Goal: Information Seeking & Learning: Learn about a topic

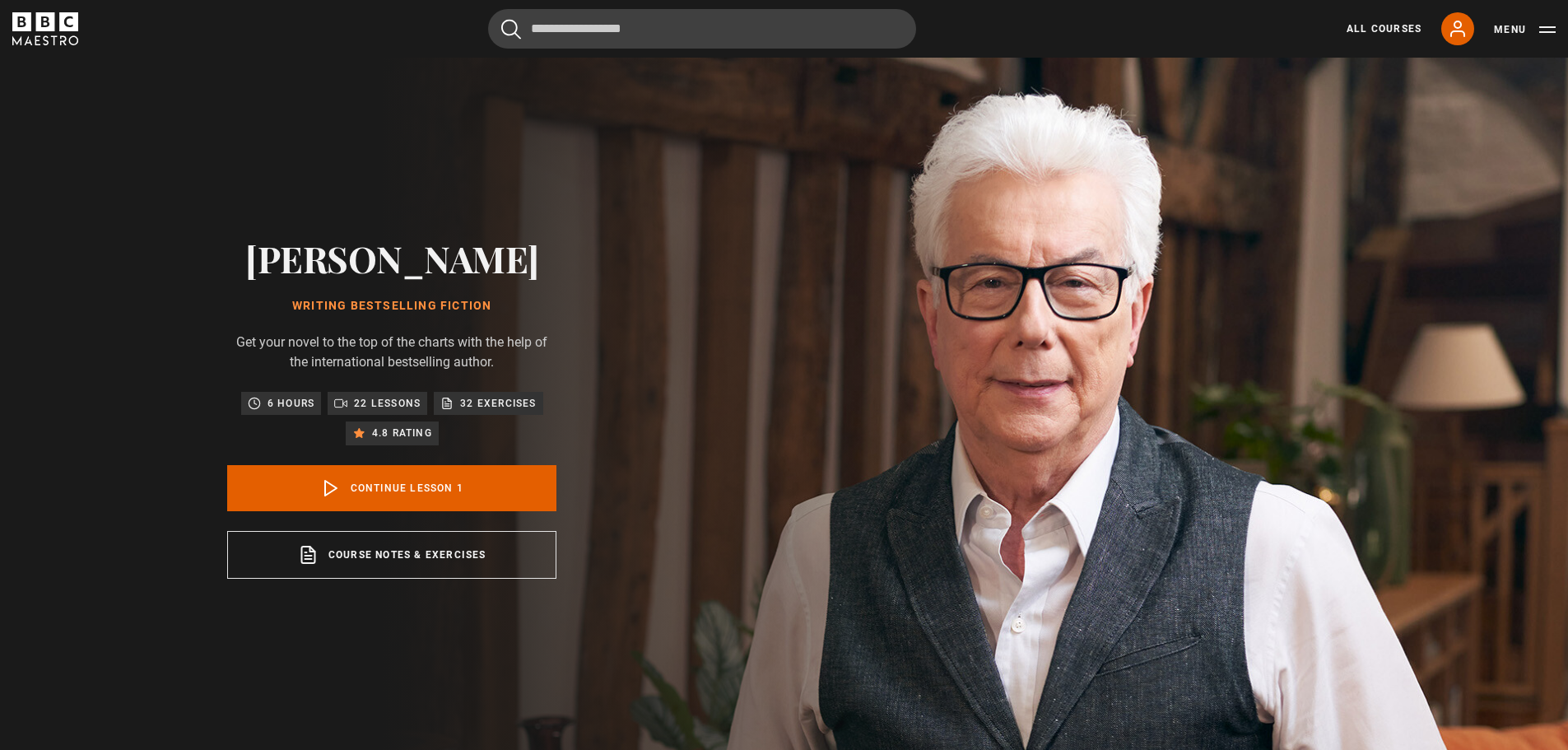
scroll to position [759, 0]
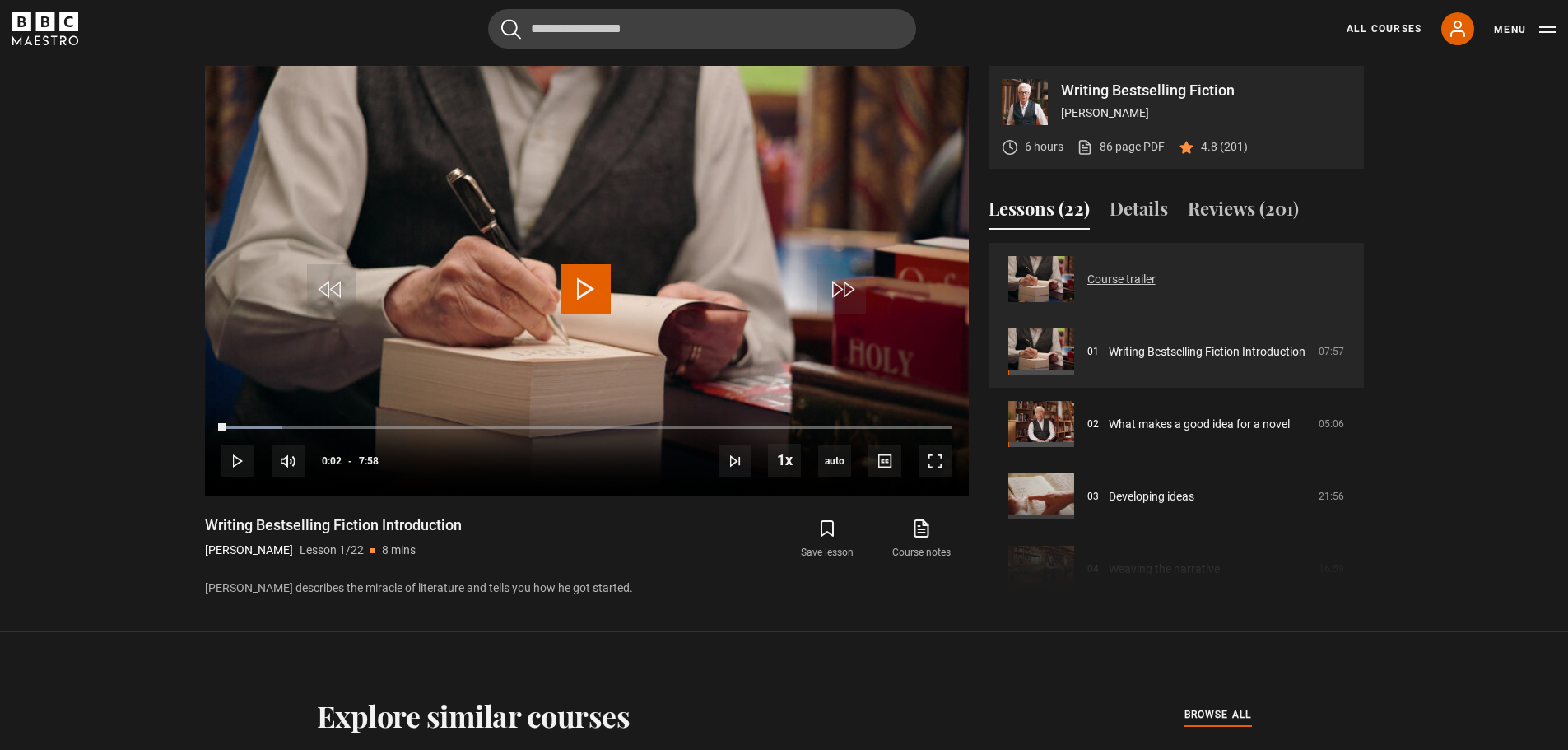
click at [1156, 274] on link "Course trailer" at bounding box center [1121, 280] width 68 height 17
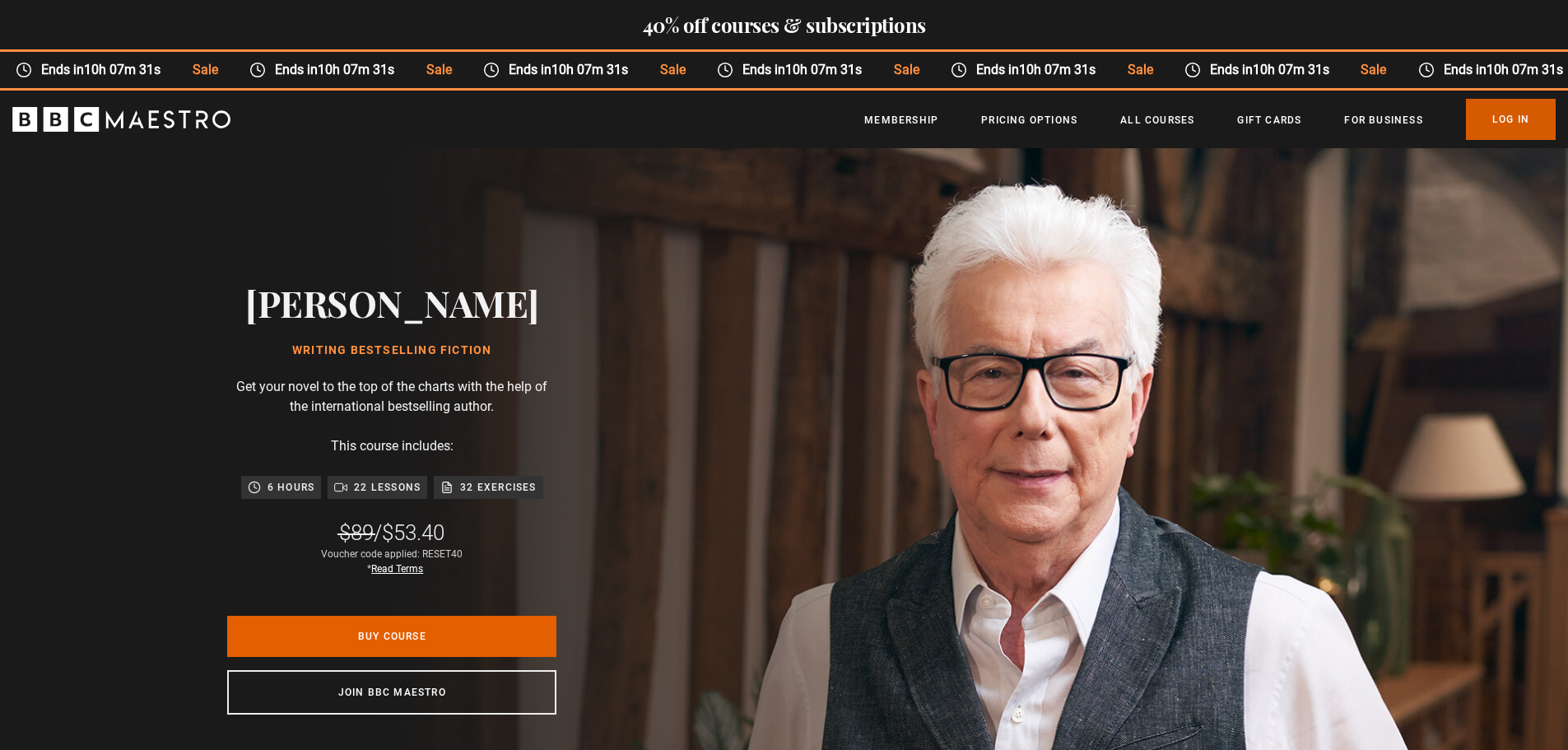
click at [1524, 116] on link "Log In" at bounding box center [1511, 120] width 90 height 42
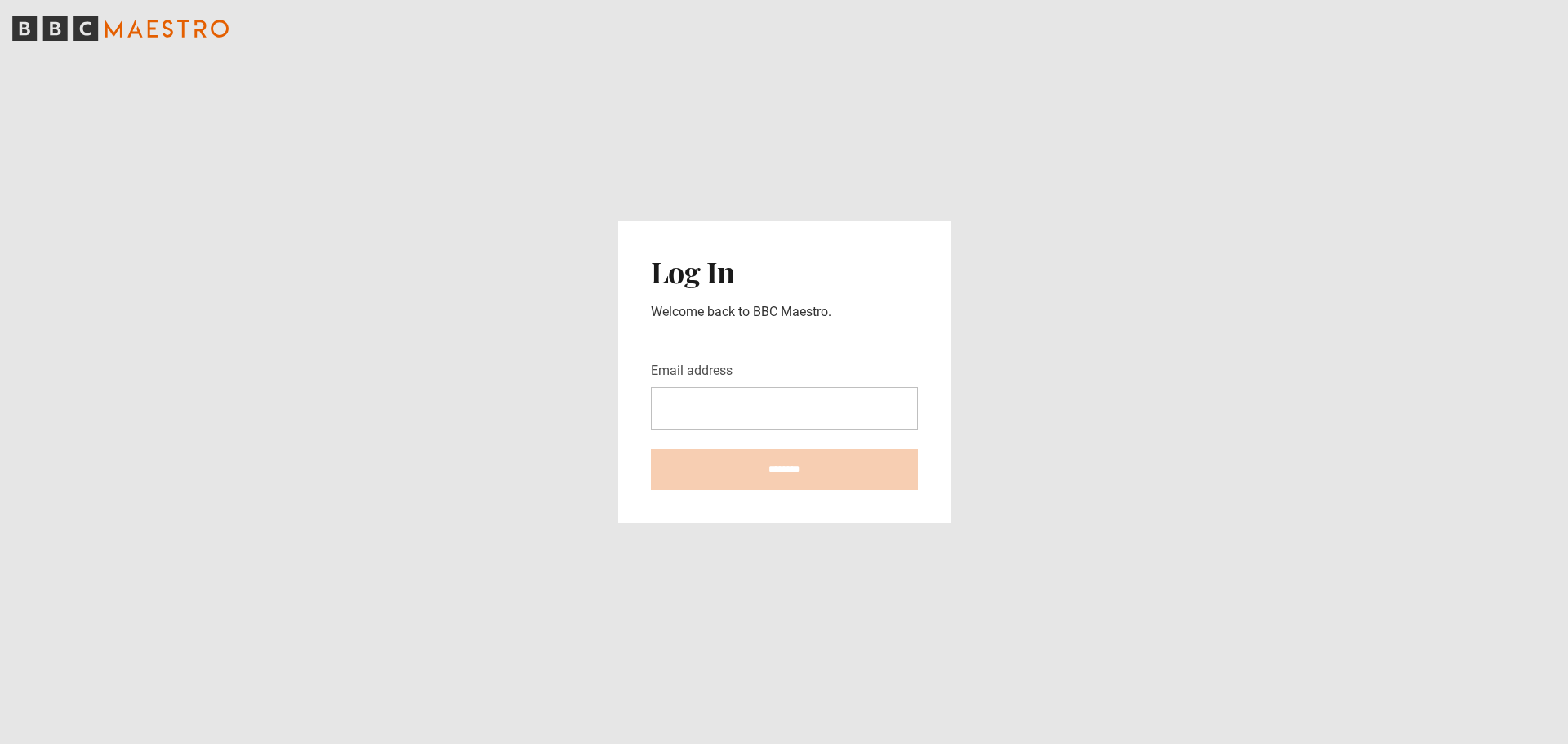
type input "**********"
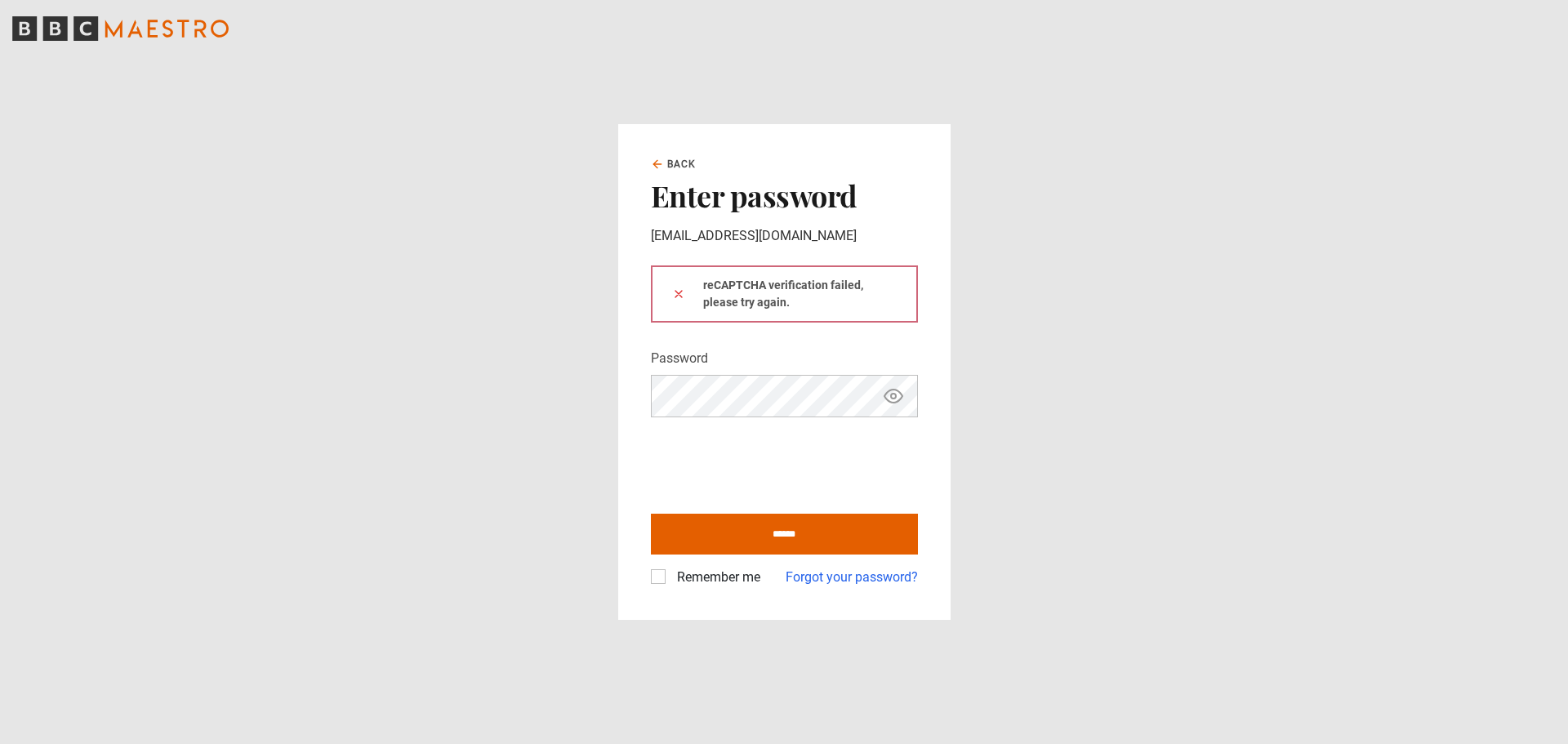
type input "**********"
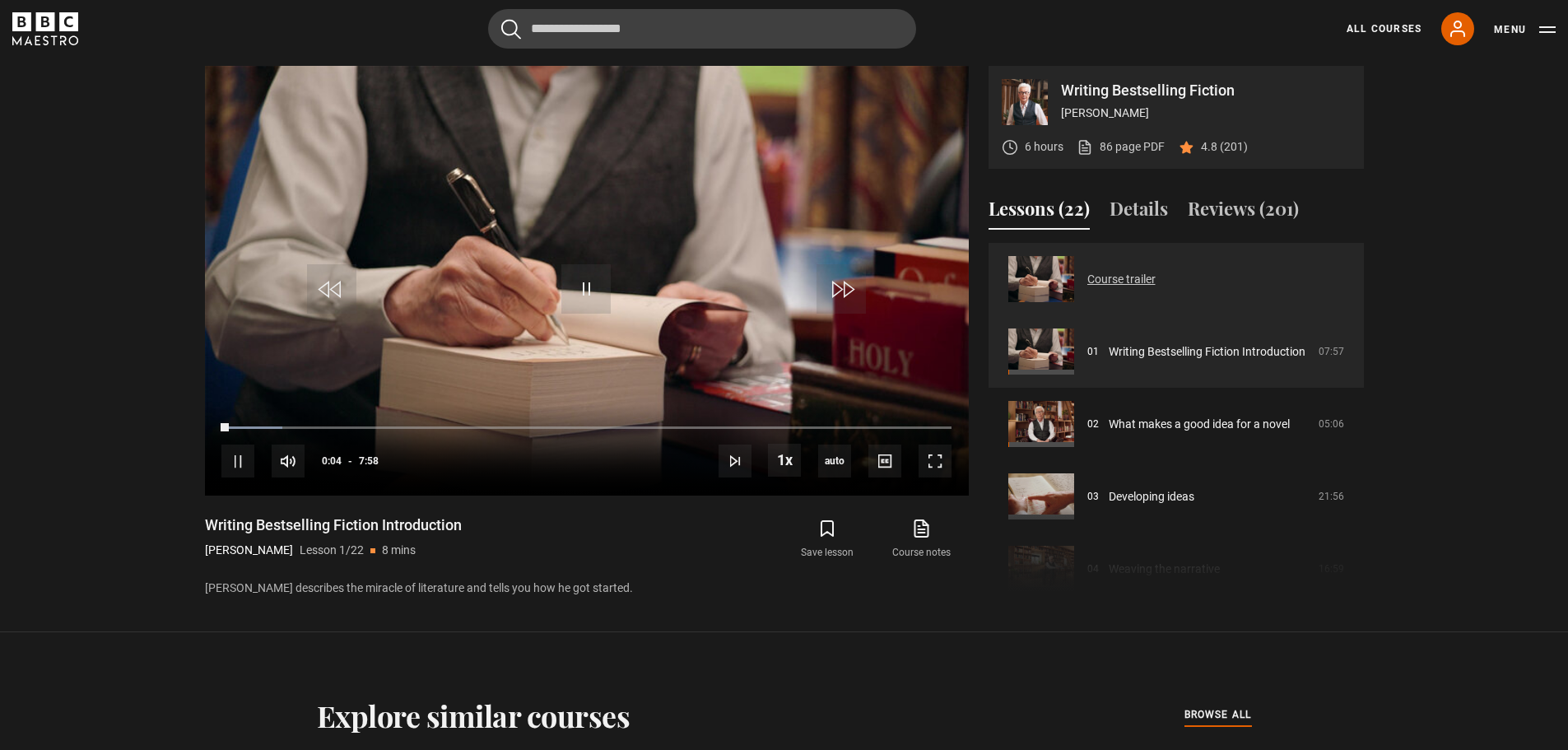
click at [1156, 274] on link "Course trailer" at bounding box center [1121, 280] width 68 height 17
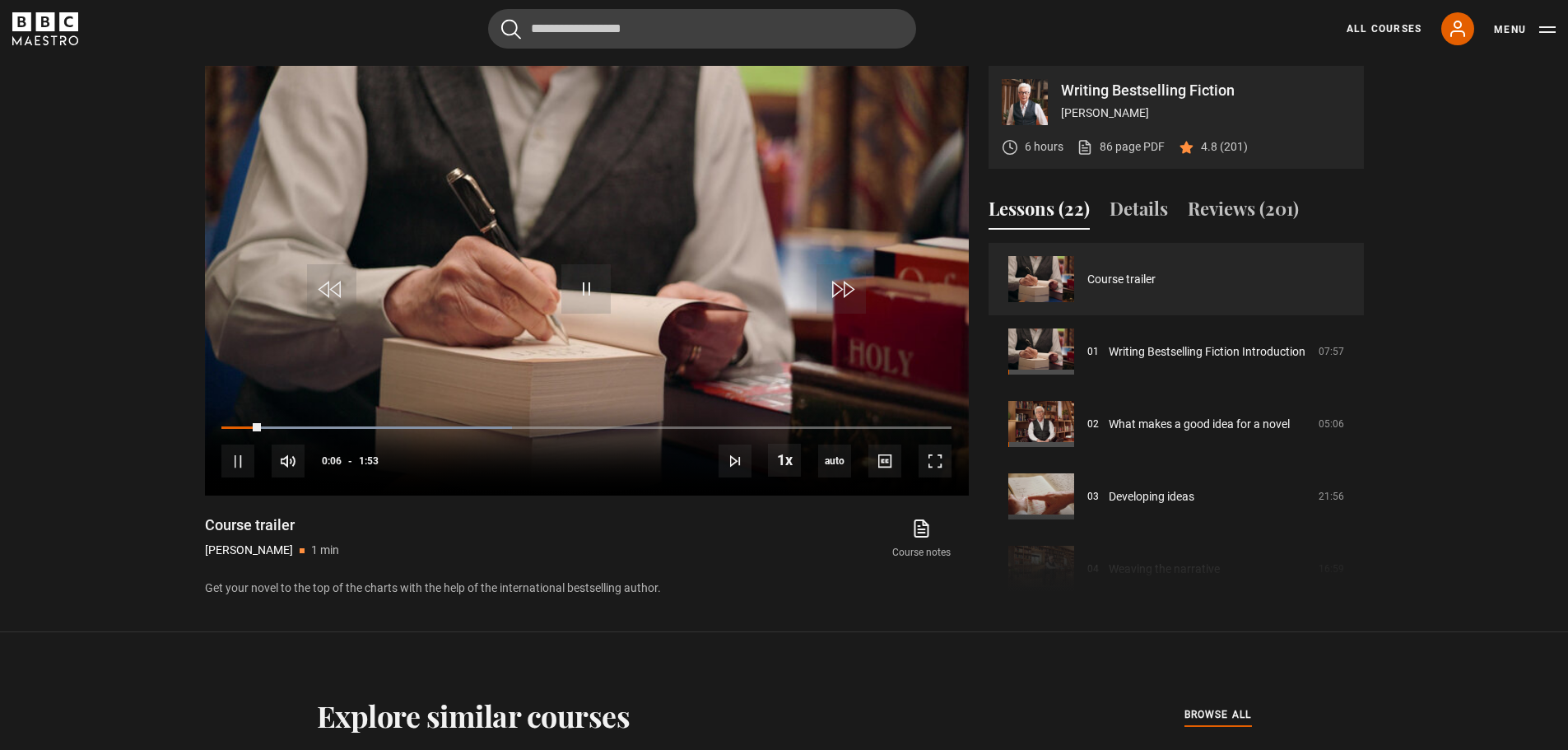
drag, startPoint x: 246, startPoint y: 422, endPoint x: 203, endPoint y: 423, distance: 43.0
click at [203, 423] on div "Writing Bestselling Fiction Ken Follett 6 hours 86 page PDF (opens in new tab) …" at bounding box center [784, 332] width 1185 height 533
click at [236, 455] on span "Video Player" at bounding box center [238, 461] width 33 height 33
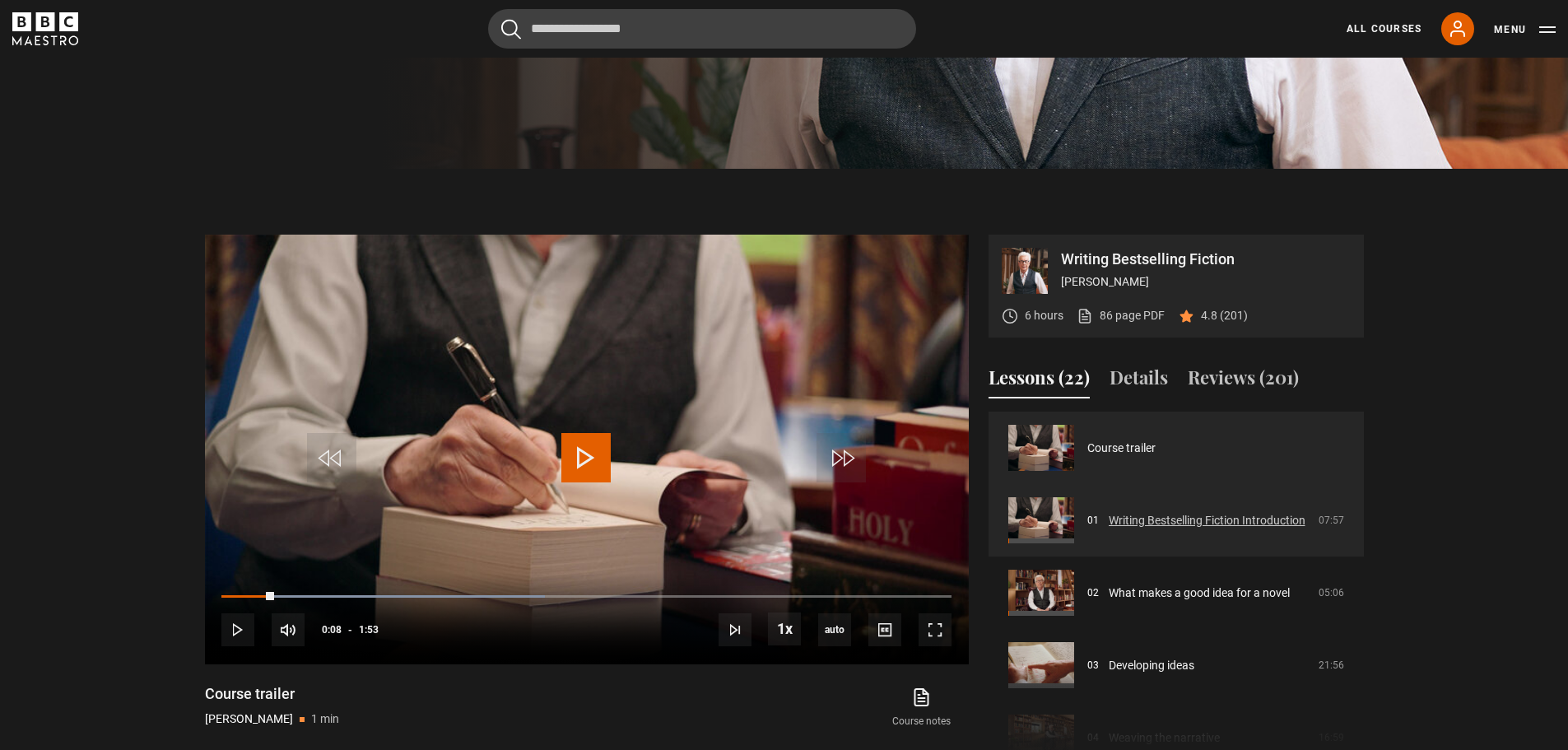
scroll to position [592, 0]
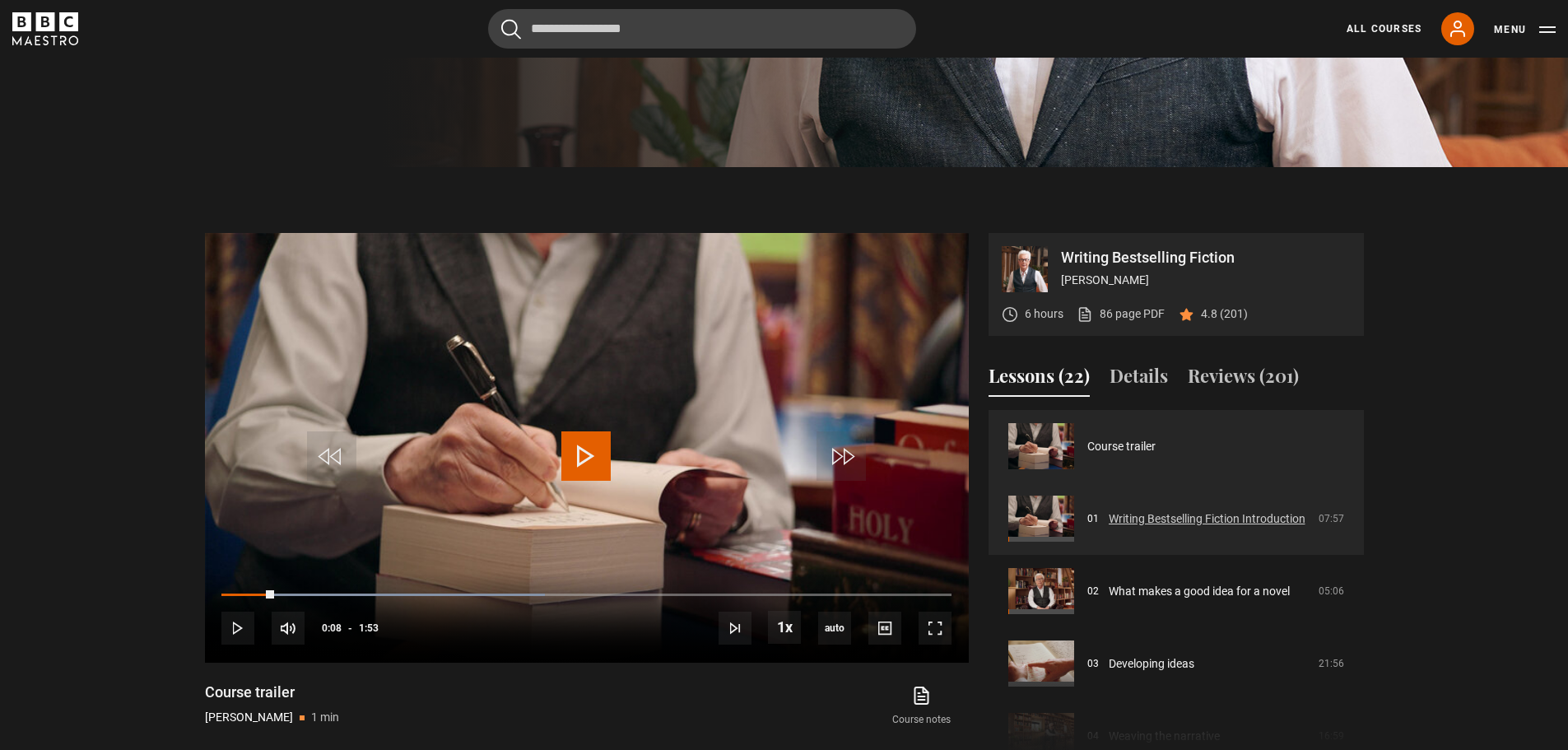
click at [1278, 522] on link "Writing Bestselling Fiction Introduction" at bounding box center [1207, 519] width 197 height 17
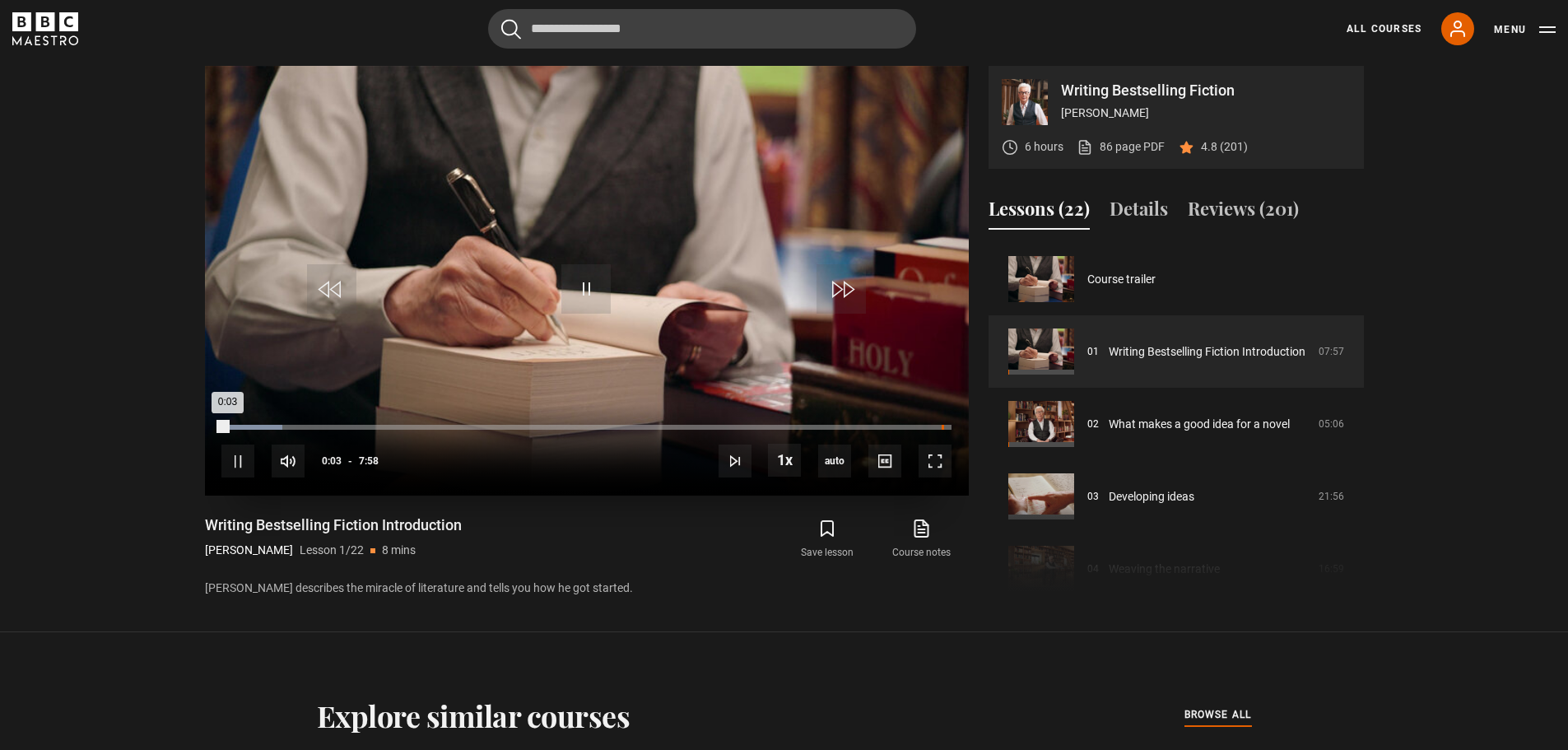
click at [942, 427] on div "Loaded : 8.37% 7:52 0:03" at bounding box center [586, 428] width 729 height 5
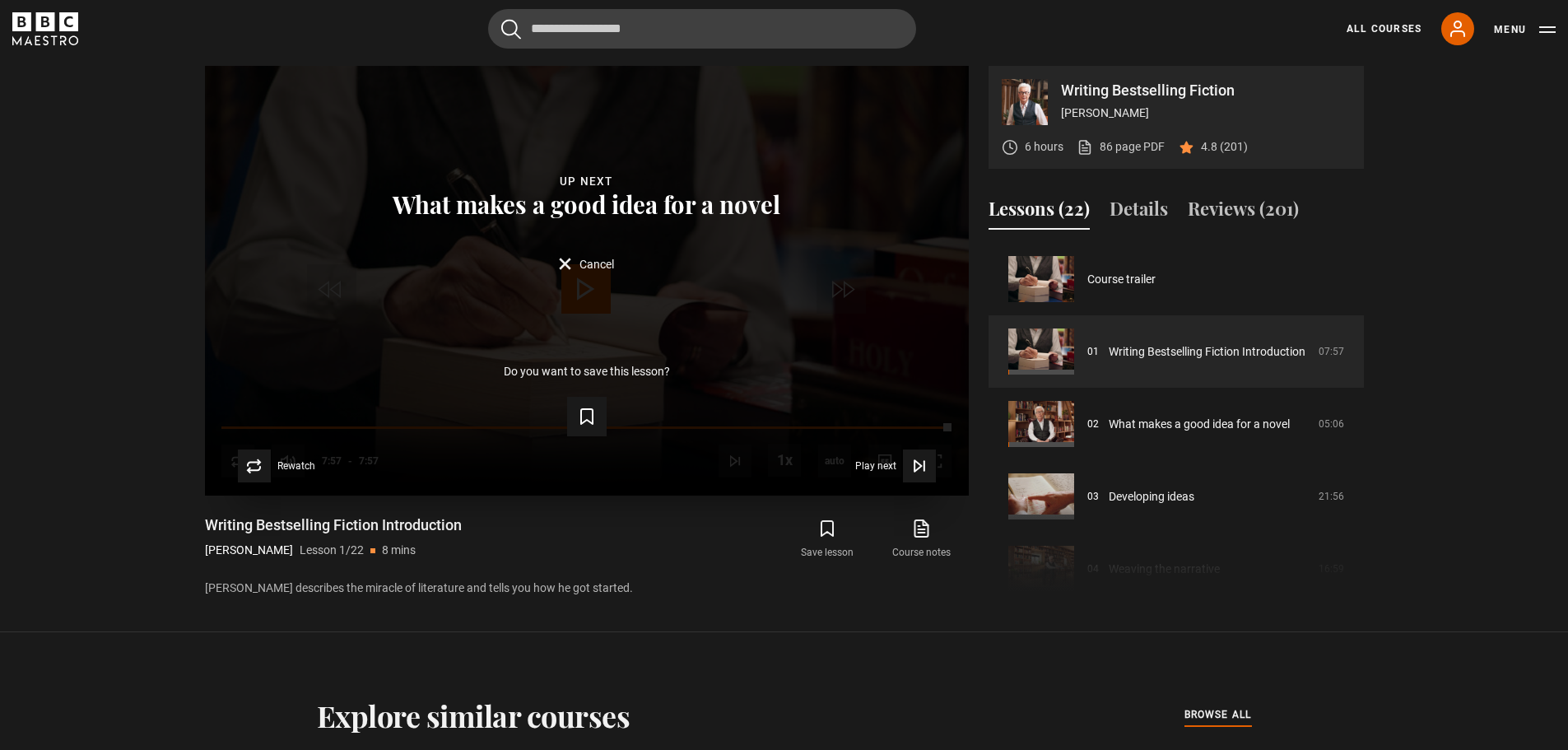
click at [585, 284] on div "Lesson Completed Up next What makes a good idea for a novel Cancel Do you want …" at bounding box center [587, 281] width 764 height 430
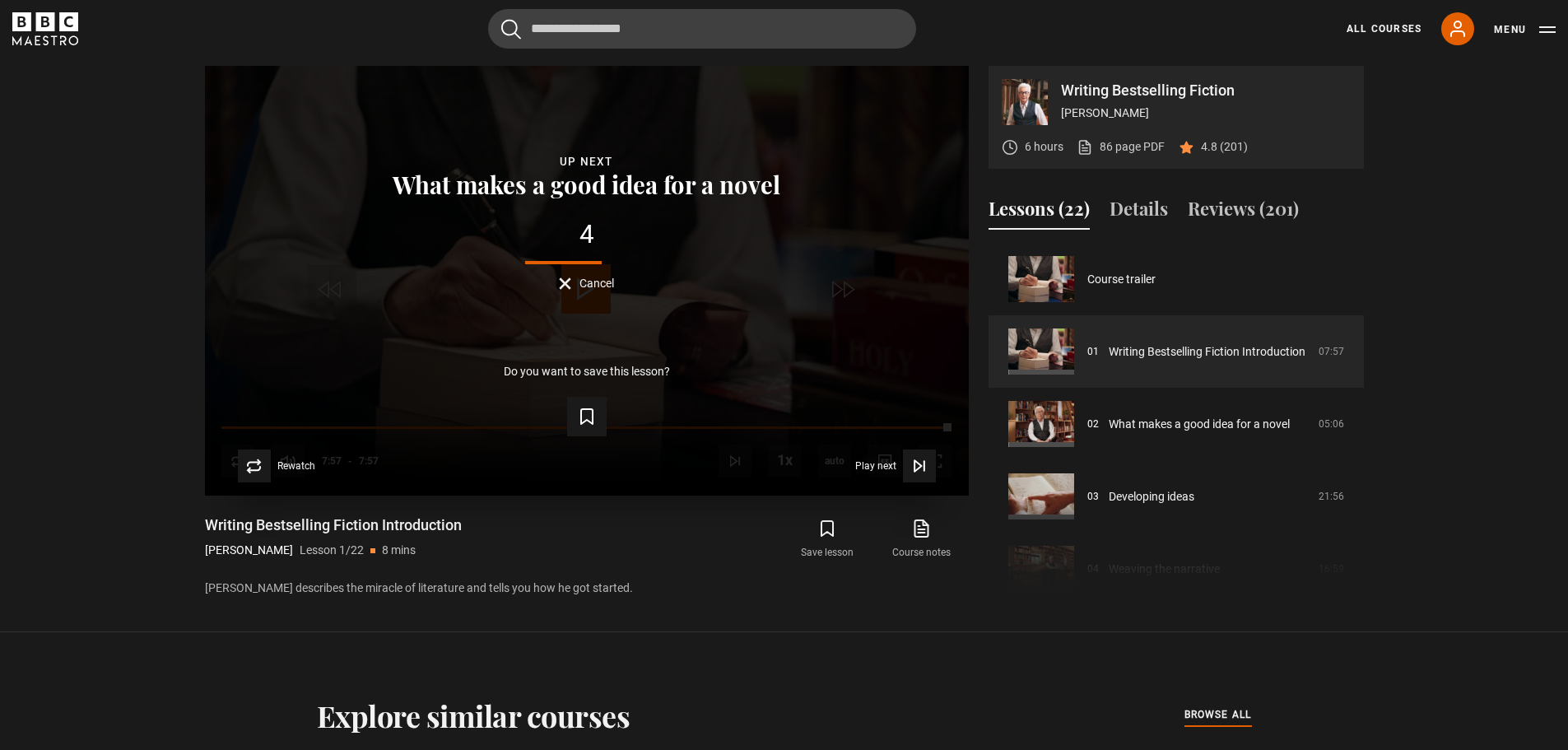
click at [565, 281] on button "Cancel" at bounding box center [587, 283] width 55 height 12
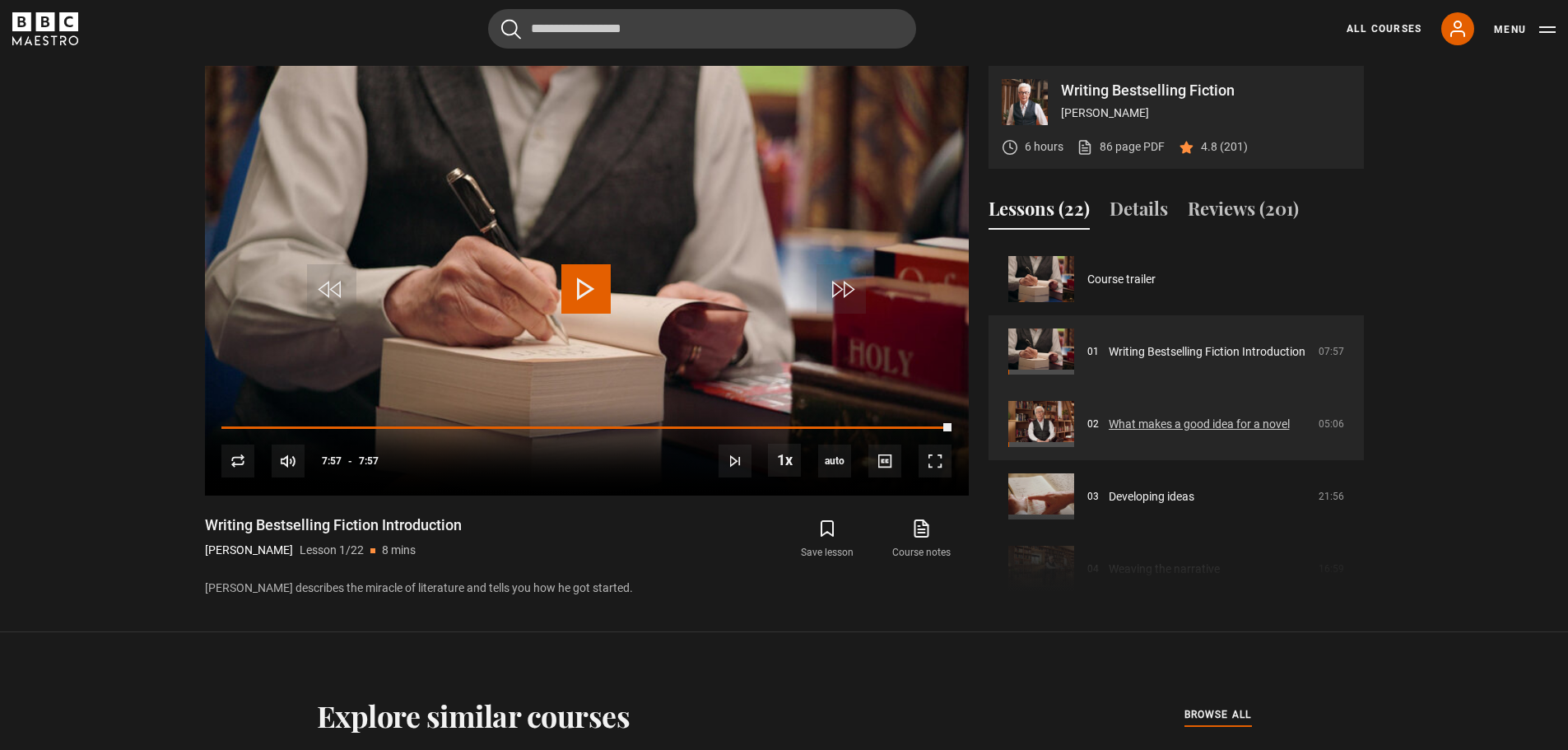
click at [1145, 417] on link "What makes a good idea for a novel" at bounding box center [1199, 424] width 181 height 17
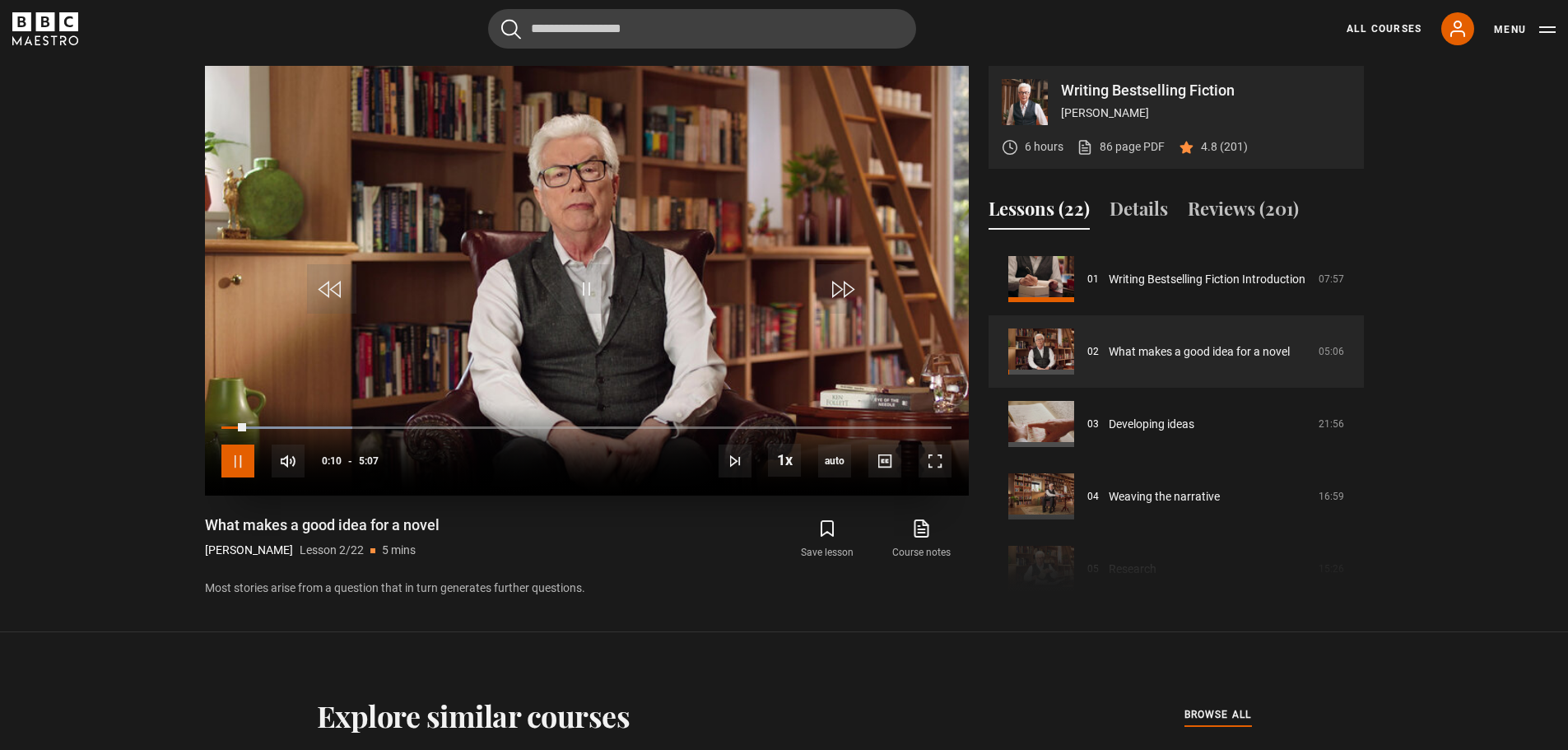
click at [246, 461] on span "Video Player" at bounding box center [238, 461] width 33 height 33
click at [906, 427] on div "4:47" at bounding box center [907, 428] width 3 height 5
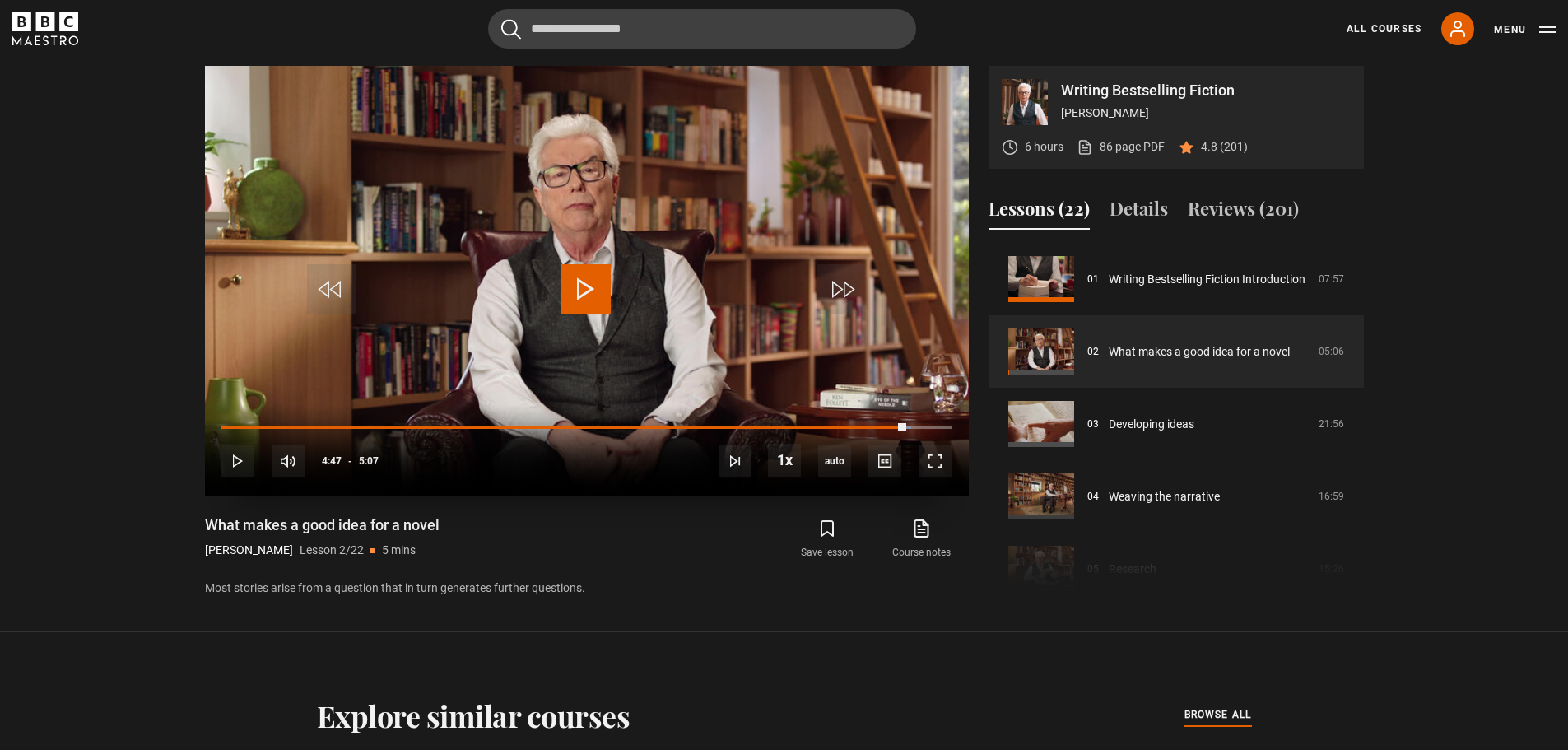
click at [583, 287] on span "Video Player" at bounding box center [585, 288] width 49 height 49
click at [585, 288] on span "Video Player" at bounding box center [585, 288] width 49 height 49
